Goal: Complete application form

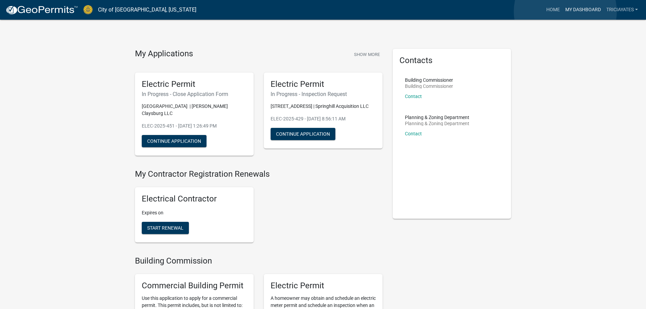
click at [565, 12] on link "My Dashboard" at bounding box center [583, 9] width 41 height 13
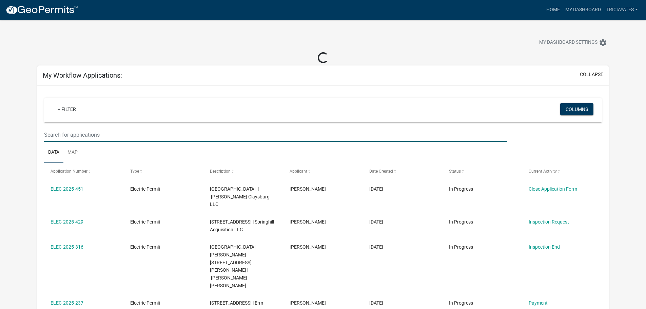
click at [113, 132] on input "text" at bounding box center [275, 135] width 463 height 14
paste input "ELEC-2025-429"
type input "ELEC-2025-429"
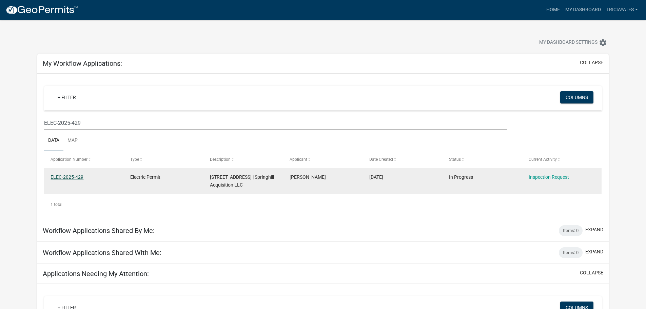
click at [56, 177] on link "ELEC-2025-429" at bounding box center [67, 176] width 33 height 5
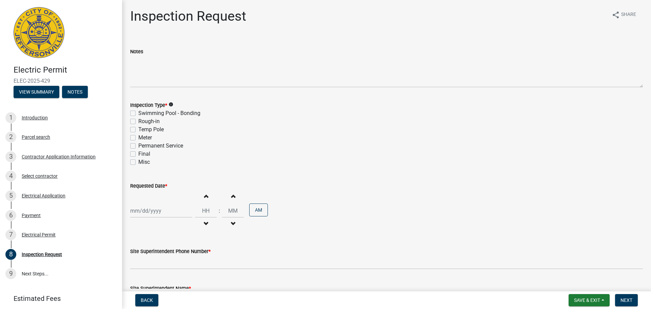
click at [138, 161] on label "Misc" at bounding box center [144, 162] width 12 height 8
click at [138, 161] on input "Misc" at bounding box center [140, 160] width 4 height 4
checkbox input "true"
checkbox input "false"
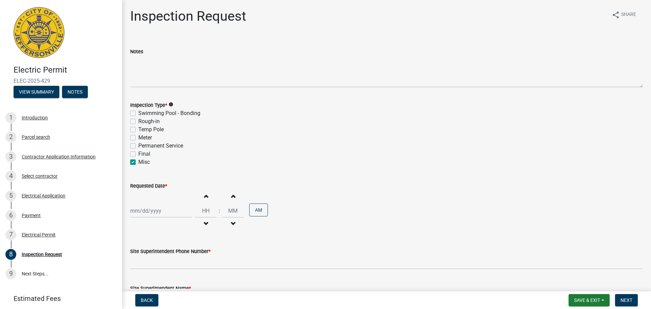
checkbox input "false"
checkbox input "true"
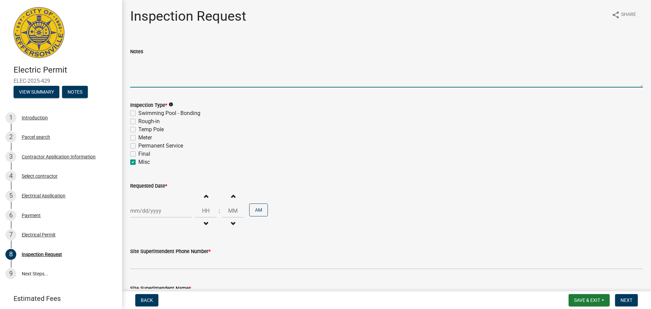
click at [151, 79] on textarea "Notes" at bounding box center [386, 72] width 513 height 32
type textarea "Ceiling inspection"
select select "9"
select select "2025"
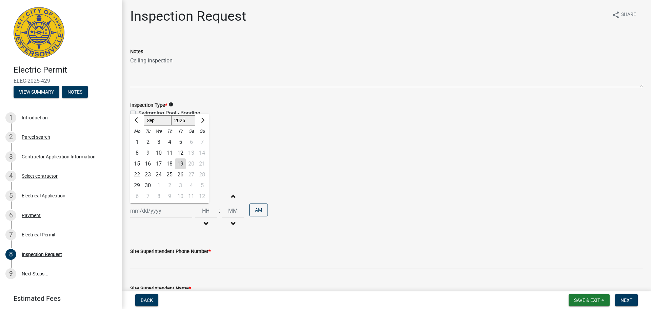
click at [155, 213] on div "[PERSON_NAME] Feb Mar Apr [PERSON_NAME][DATE] Oct Nov [DATE] 1526 1527 1528 152…" at bounding box center [161, 211] width 62 height 14
click at [157, 171] on div "24" at bounding box center [158, 174] width 11 height 11
type input "[DATE]"
click at [206, 199] on button "Increment hours" at bounding box center [206, 196] width 14 height 12
type input "01"
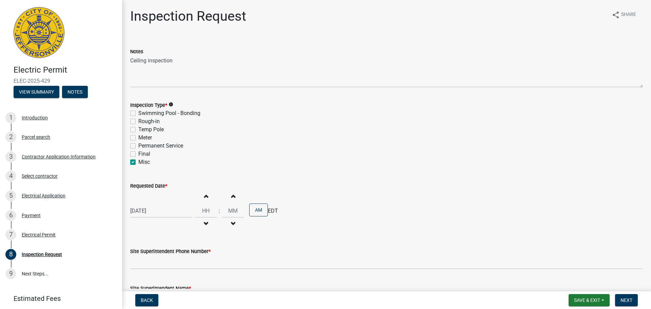
type input "00"
click at [205, 227] on button "Decrement hours" at bounding box center [206, 224] width 14 height 12
click at [205, 225] on button "Decrement hours" at bounding box center [206, 224] width 14 height 12
click at [204, 222] on span "button" at bounding box center [205, 223] width 3 height 5
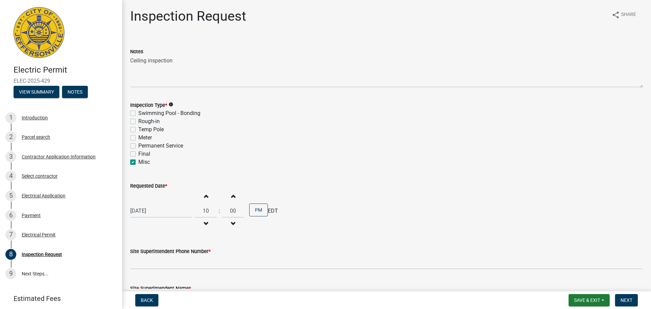
type input "09"
click at [260, 209] on button "PM" at bounding box center [258, 209] width 19 height 13
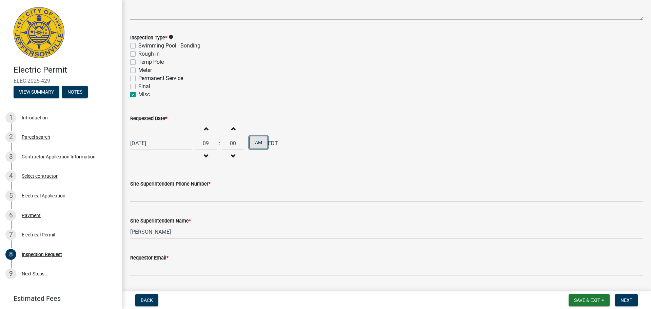
scroll to position [68, 0]
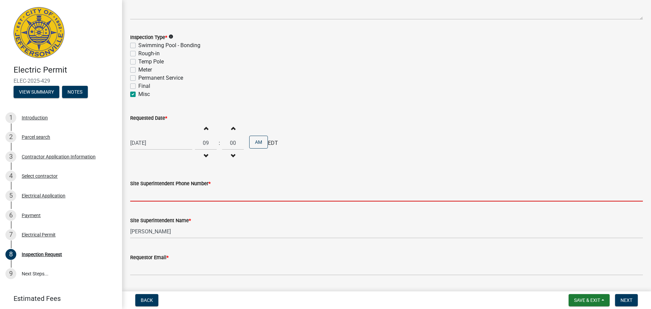
click at [219, 195] on input "Site Superintendent Phone Number *" at bounding box center [386, 195] width 513 height 14
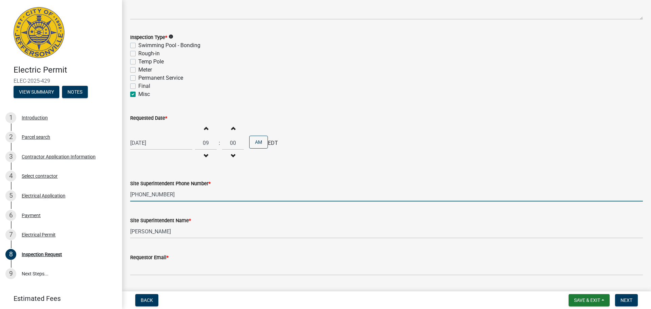
type input "[PHONE_NUMBER]"
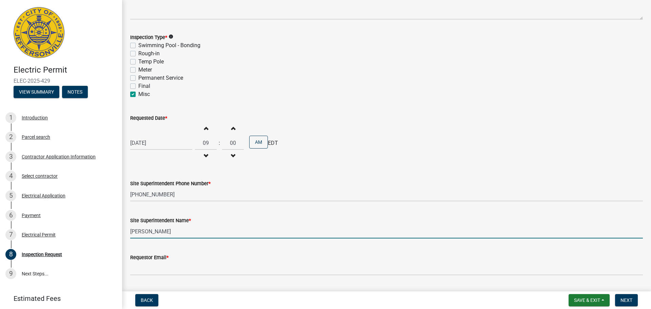
drag, startPoint x: 187, startPoint y: 231, endPoint x: 118, endPoint y: 234, distance: 69.2
click at [118, 234] on div "Electric Permit ELEC-2025-429 View Summary Notes 1 Introduction 2 Parcel search…" at bounding box center [325, 154] width 651 height 309
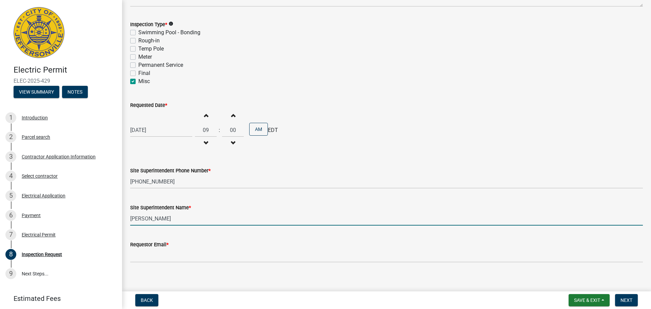
scroll to position [86, 0]
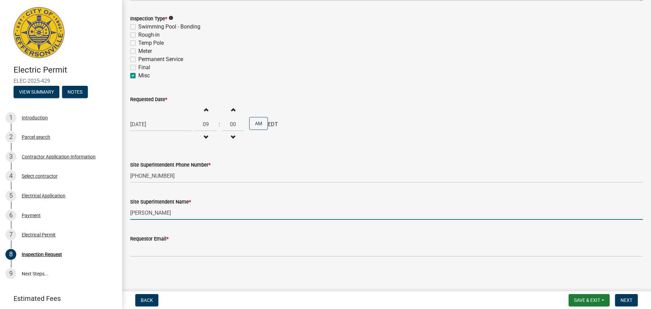
type input "[PERSON_NAME]"
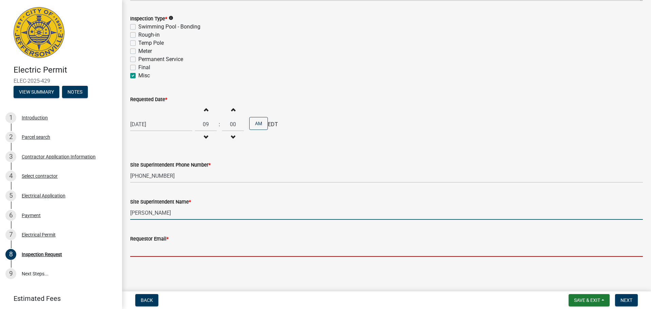
click at [202, 250] on input "Requestor Email *" at bounding box center [386, 250] width 513 height 14
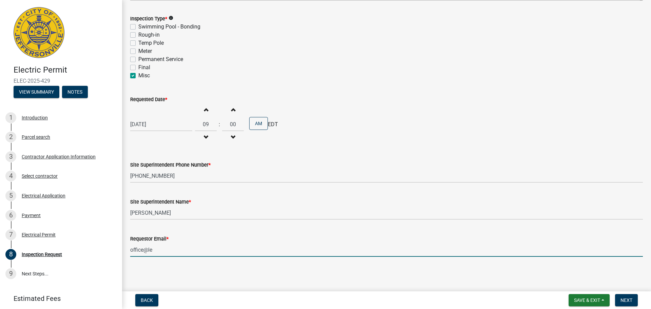
type input "[EMAIL_ADDRESS][DOMAIN_NAME]"
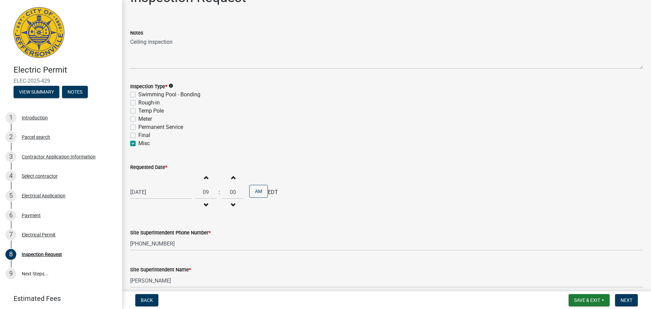
click at [347, 158] on div "Requested Date * [DATE] Increment hours 09 Decrement hours : Increment minutes …" at bounding box center [386, 183] width 513 height 59
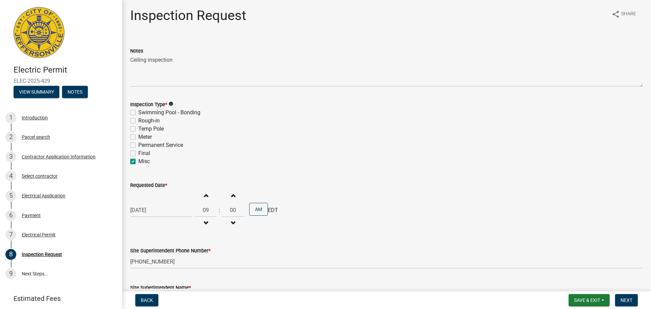
scroll to position [0, 0]
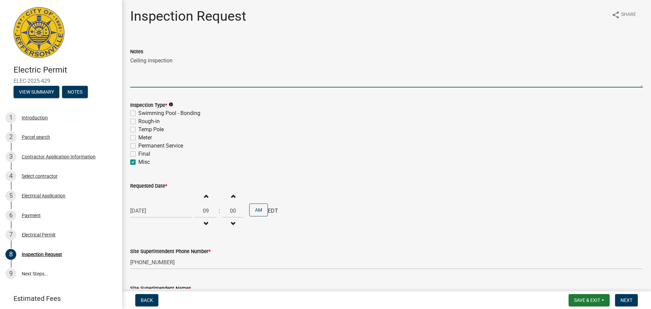
click at [176, 62] on textarea "Ceiling inspection" at bounding box center [386, 72] width 513 height 32
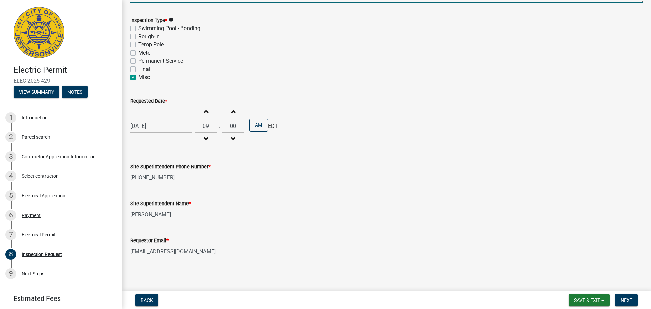
scroll to position [86, 0]
type textarea "Ceiling inspection - please call JT before going."
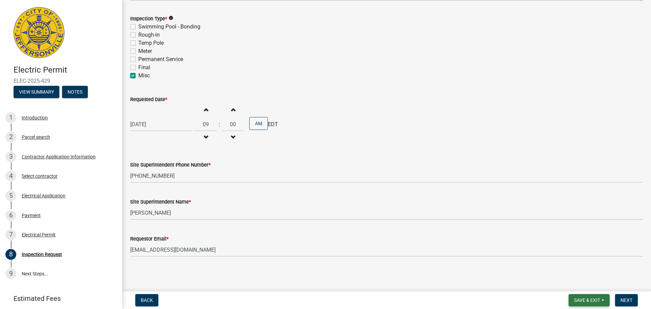
click at [593, 299] on span "Save & Exit" at bounding box center [587, 299] width 26 height 5
click at [622, 298] on span "Next" at bounding box center [627, 299] width 12 height 5
